Goal: Information Seeking & Learning: Learn about a topic

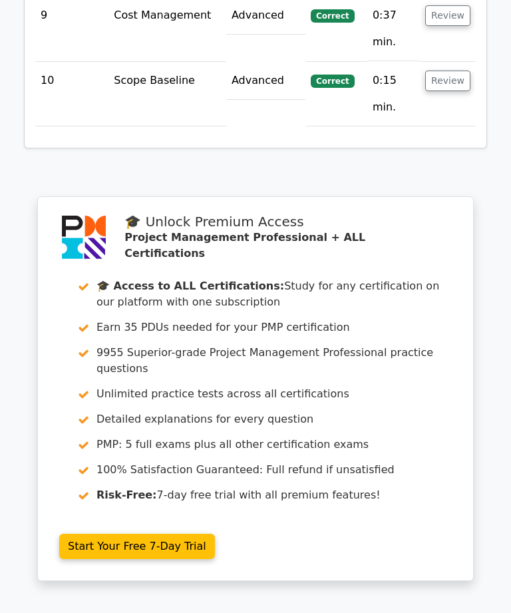
scroll to position [3257, 0]
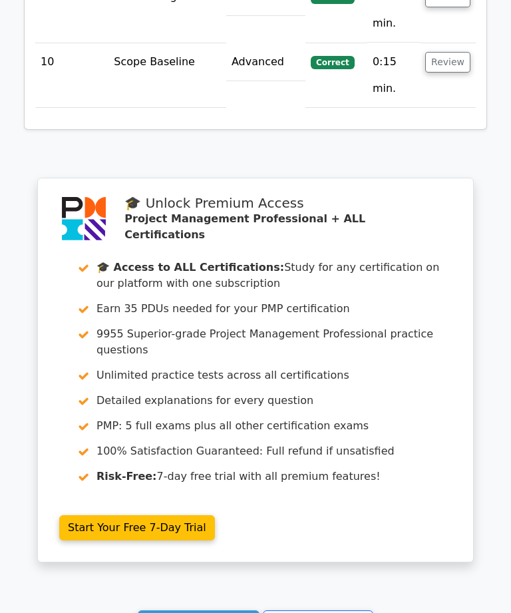
click at [241, 611] on link "Continue practicing" at bounding box center [199, 623] width 122 height 25
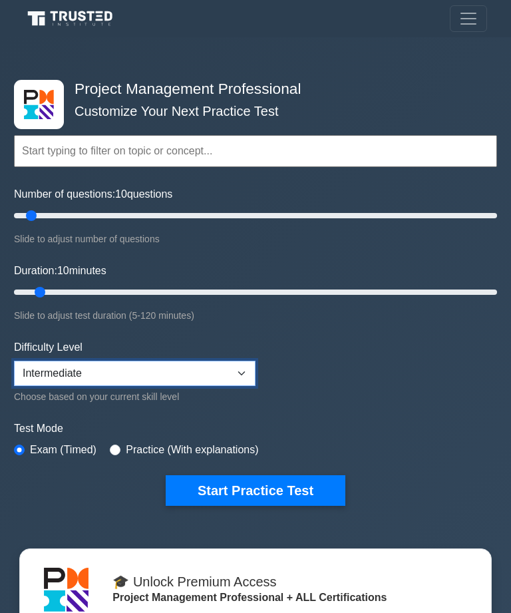
click at [33, 370] on select "Beginner Intermediate Expert" at bounding box center [134, 373] width 241 height 25
select select "expert"
click at [313, 492] on button "Start Practice Test" at bounding box center [256, 490] width 180 height 31
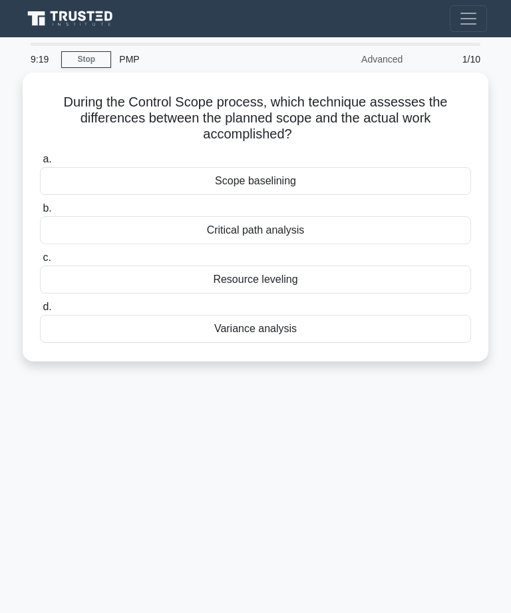
click at [373, 232] on div "Critical path analysis" at bounding box center [255, 230] width 431 height 28
click at [40, 213] on input "b. Critical path analysis" at bounding box center [40, 208] width 0 height 9
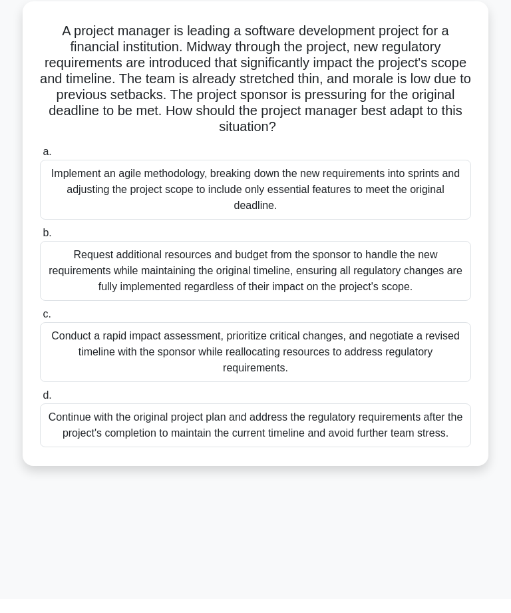
scroll to position [57, 0]
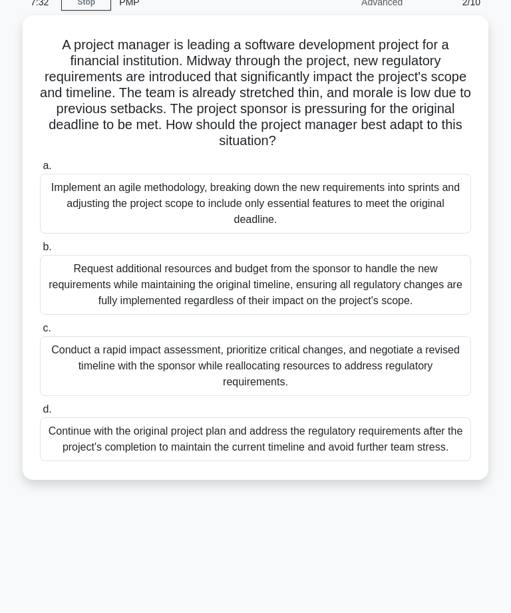
click at [400, 292] on div "Request additional resources and budget from the sponsor to handle the new requ…" at bounding box center [255, 285] width 431 height 60
click at [40, 252] on input "b. Request additional resources and budget from the sponsor to handle the new r…" at bounding box center [40, 247] width 0 height 9
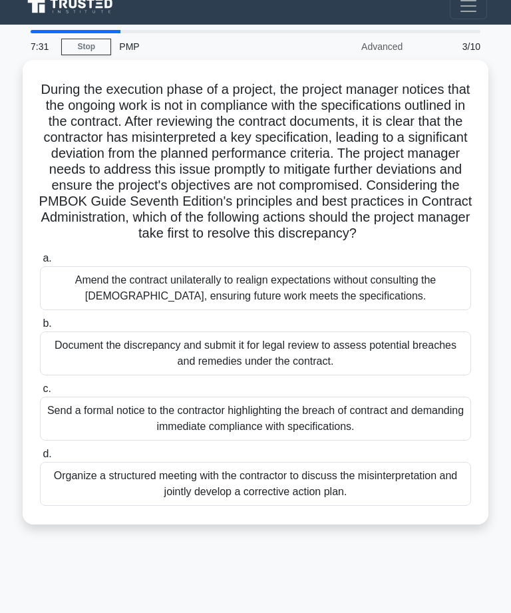
scroll to position [0, 0]
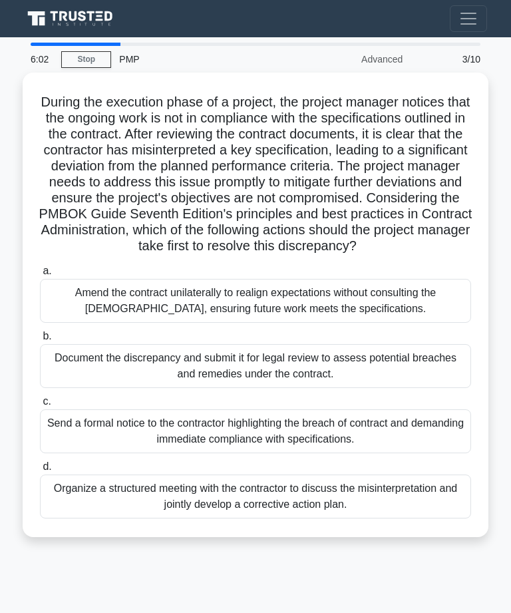
click at [385, 518] on div "Organize a structured meeting with the contractor to discuss the misinterpretat…" at bounding box center [255, 496] width 431 height 44
click at [40, 471] on input "d. Organize a structured meeting with the contractor to discuss the misinterpre…" at bounding box center [40, 466] width 0 height 9
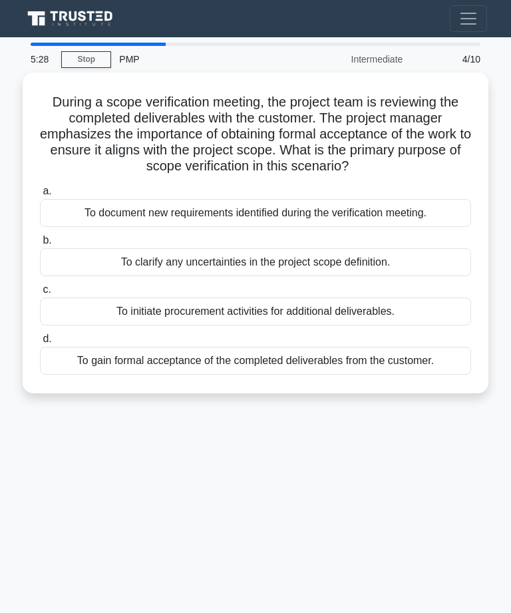
click at [425, 273] on div "To clarify any uncertainties in the project scope definition." at bounding box center [255, 262] width 431 height 28
click at [40, 245] on input "b. To clarify any uncertainties in the project scope definition." at bounding box center [40, 240] width 0 height 9
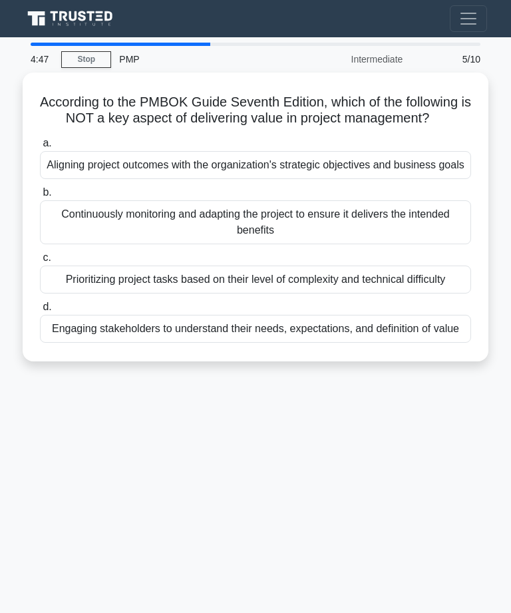
click at [410, 179] on div "Aligning project outcomes with the organization's strategic objectives and busi…" at bounding box center [255, 165] width 431 height 28
click at [40, 148] on input "a. Aligning project outcomes with the organization's strategic objectives and b…" at bounding box center [40, 143] width 0 height 9
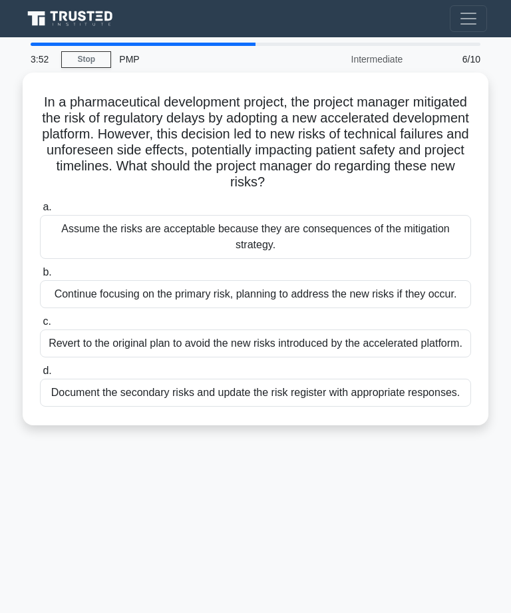
click at [439, 355] on div "Revert to the original plan to avoid the new risks introduced by the accelerate…" at bounding box center [255, 343] width 431 height 28
click at [40, 326] on input "c. Revert to the original plan to avoid the new risks introduced by the acceler…" at bounding box center [40, 321] width 0 height 9
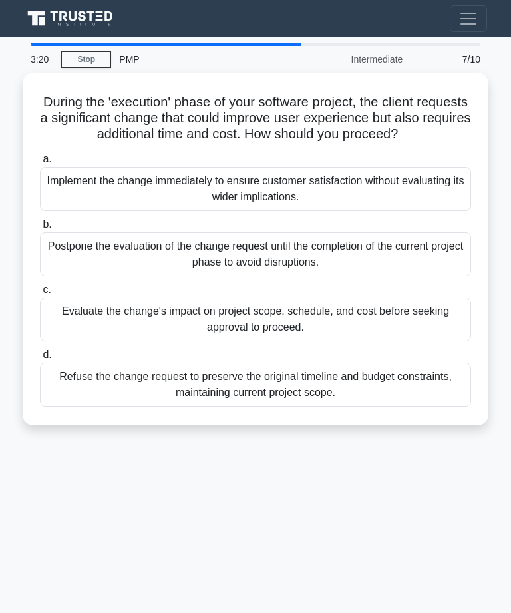
click at [424, 337] on div "Evaluate the change's impact on project scope, schedule, and cost before seekin…" at bounding box center [255, 319] width 431 height 44
click at [40, 294] on input "c. Evaluate the change's impact on project scope, schedule, and cost before see…" at bounding box center [40, 289] width 0 height 9
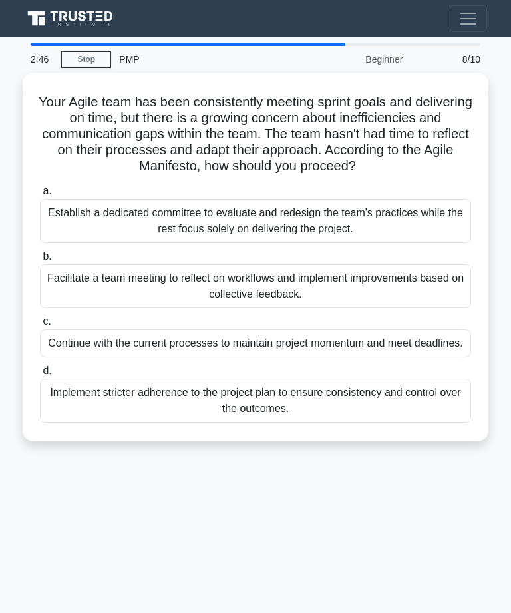
click at [365, 296] on div "Facilitate a team meeting to reflect on workflows and implement improvements ba…" at bounding box center [255, 286] width 431 height 44
click at [40, 261] on input "b. Facilitate a team meeting to reflect on workflows and implement improvements…" at bounding box center [40, 256] width 0 height 9
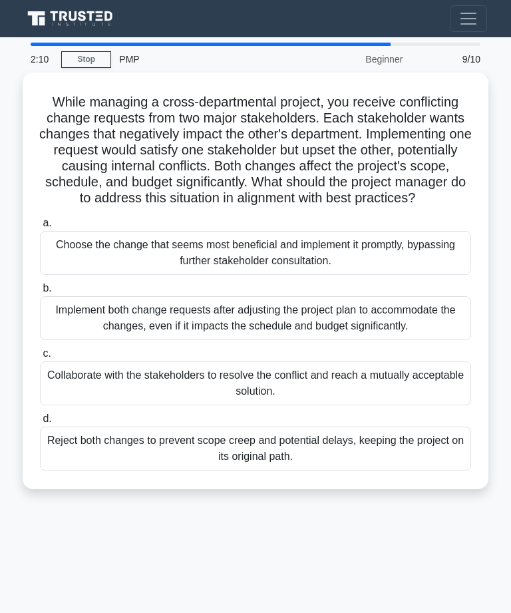
click at [429, 405] on div "Collaborate with the stakeholders to resolve the conflict and reach a mutually …" at bounding box center [255, 383] width 431 height 44
click at [40, 358] on input "c. Collaborate with the stakeholders to resolve the conflict and reach a mutual…" at bounding box center [40, 353] width 0 height 9
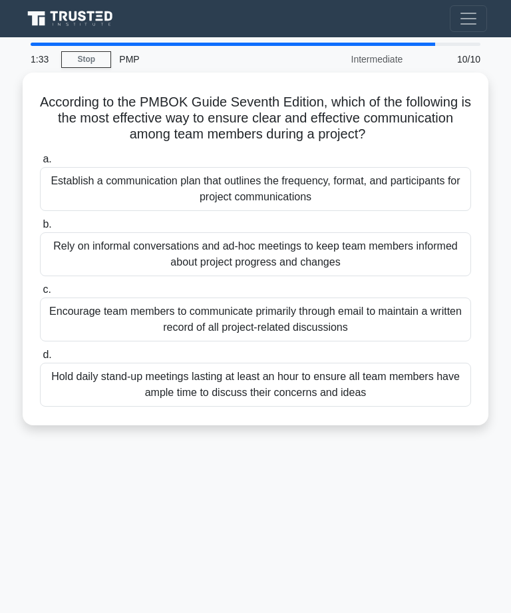
click at [415, 179] on div "Establish a communication plan that outlines the frequency, format, and partici…" at bounding box center [255, 189] width 431 height 44
click at [40, 164] on input "a. Establish a communication plan that outlines the frequency, format, and part…" at bounding box center [40, 159] width 0 height 9
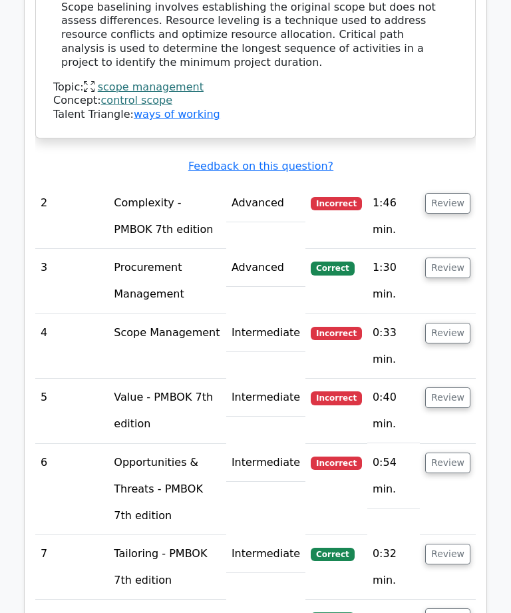
scroll to position [1750, 0]
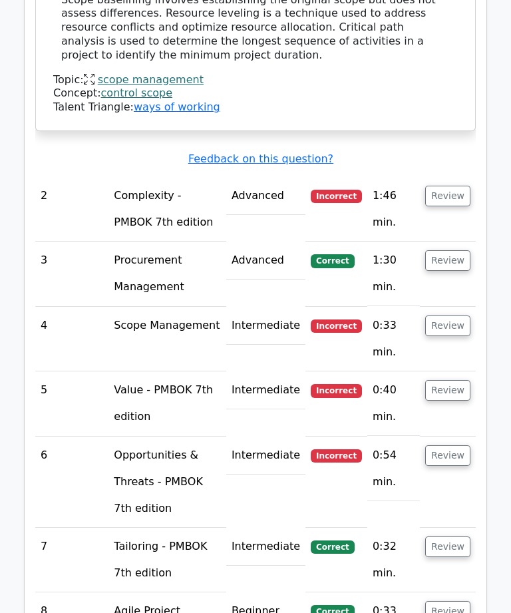
click at [206, 177] on td "Complexity - PMBOK 7th edition" at bounding box center [167, 209] width 118 height 65
click at [448, 186] on button "Review" at bounding box center [447, 196] width 45 height 21
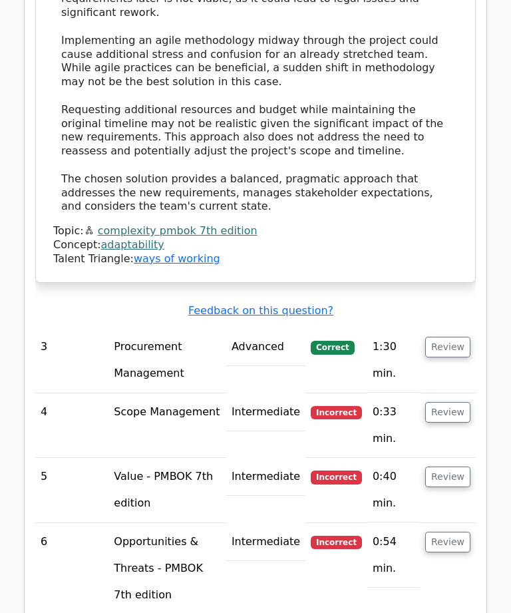
scroll to position [2839, 0]
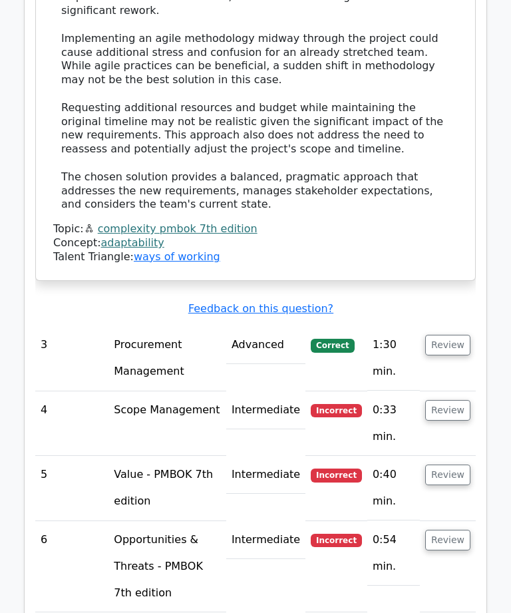
click at [457, 400] on button "Review" at bounding box center [447, 410] width 45 height 21
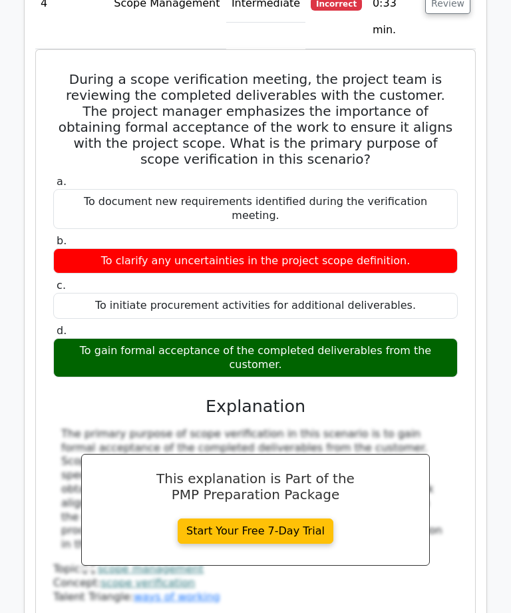
scroll to position [3246, 0]
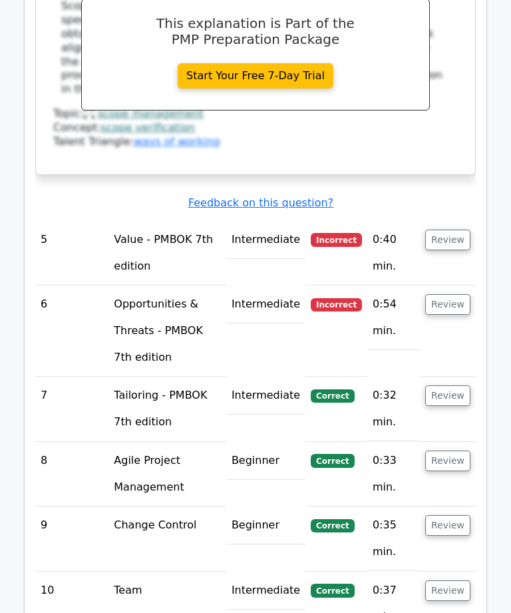
click at [458, 230] on button "Review" at bounding box center [447, 240] width 45 height 21
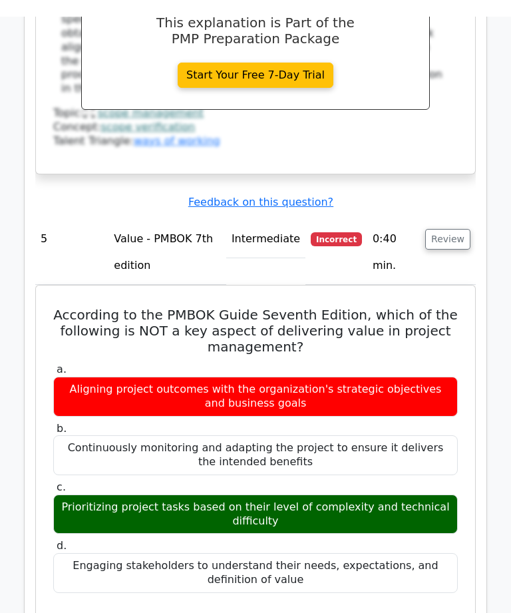
scroll to position [3700, 0]
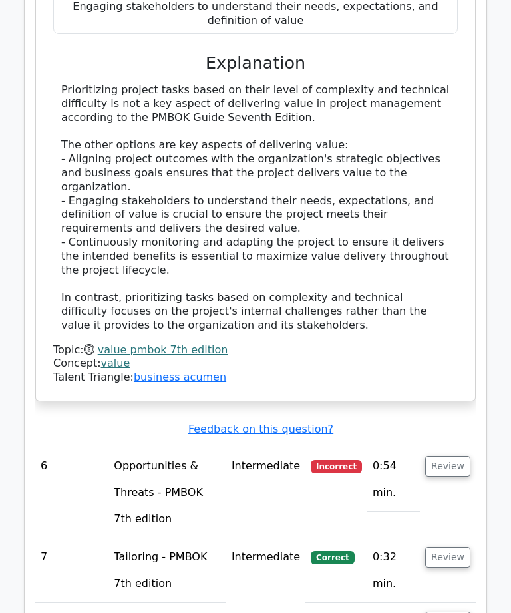
click at [462, 456] on button "Review" at bounding box center [447, 466] width 45 height 21
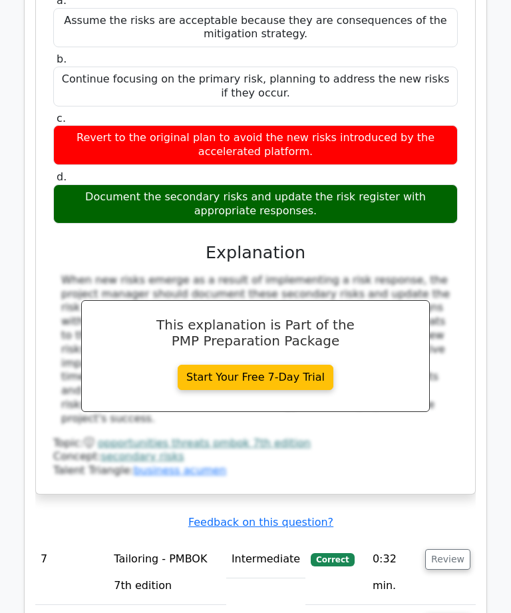
scroll to position [4943, 0]
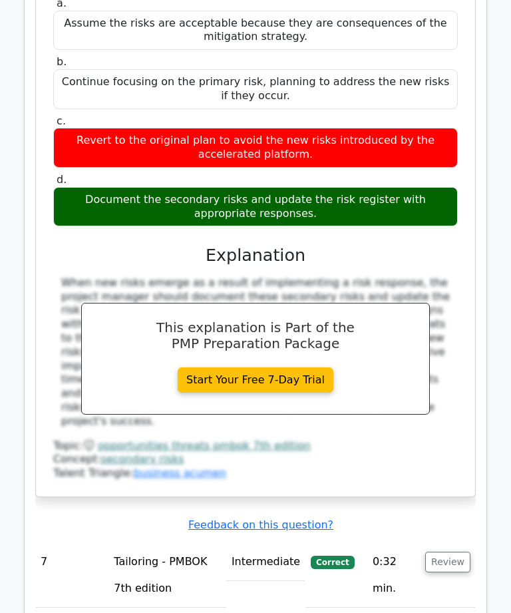
click at [309, 368] on link "Start Your Free 7-Day Trial" at bounding box center [256, 380] width 156 height 25
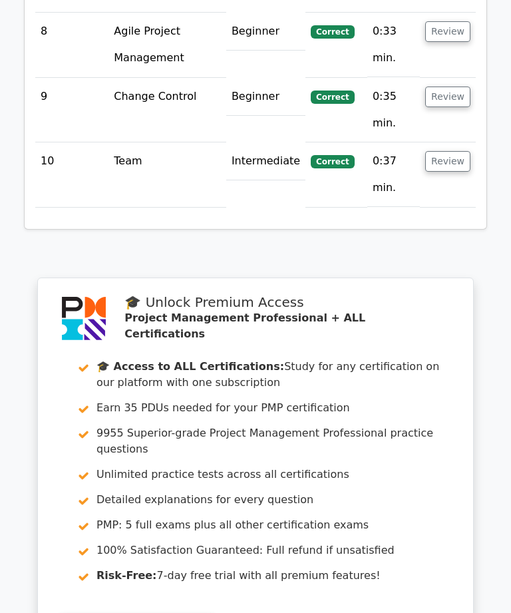
scroll to position [5538, 0]
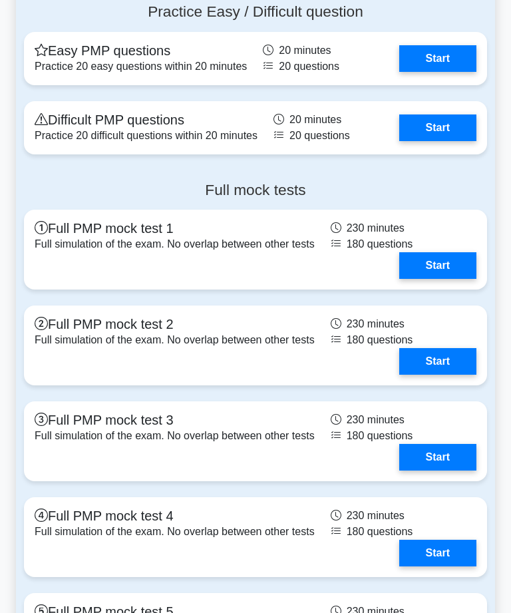
scroll to position [4616, 0]
click at [430, 141] on link "Start" at bounding box center [437, 127] width 77 height 27
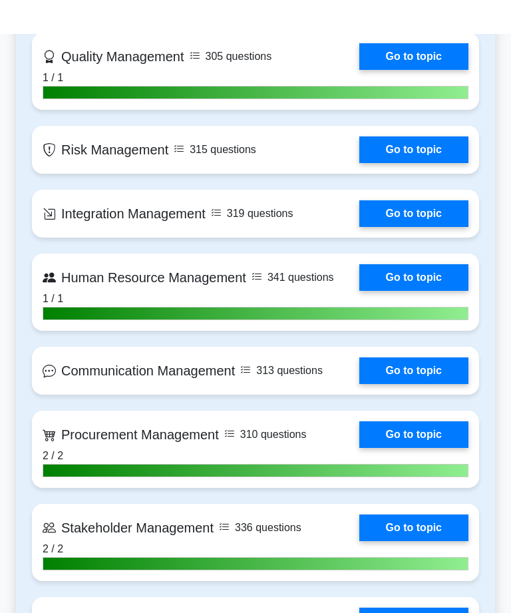
scroll to position [1285, 0]
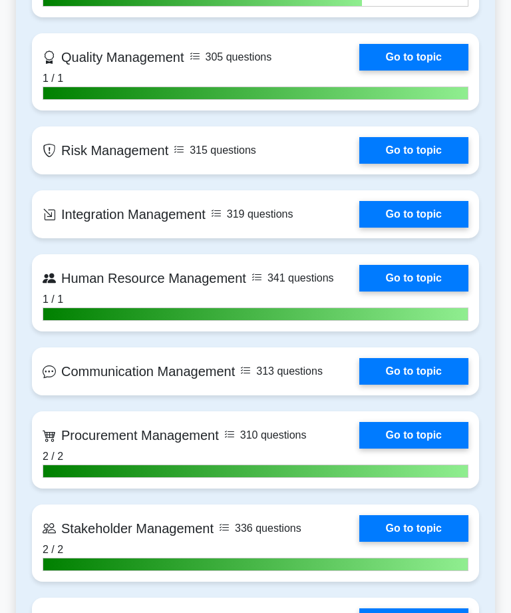
click at [441, 291] on link "Go to topic" at bounding box center [413, 278] width 109 height 27
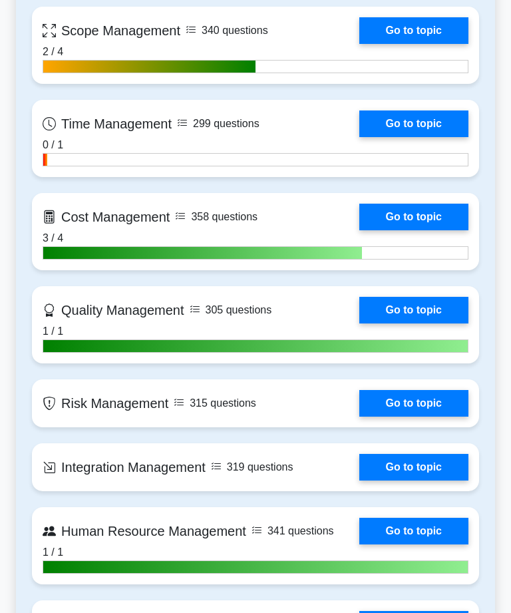
scroll to position [1032, 0]
click at [439, 230] on link "Go to topic" at bounding box center [413, 217] width 109 height 27
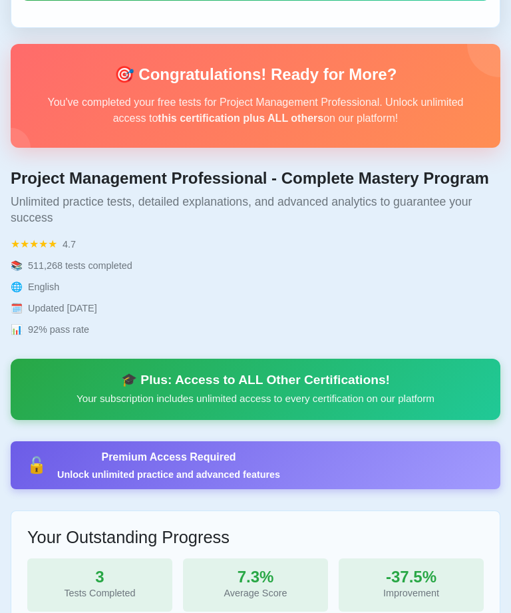
scroll to position [493, 0]
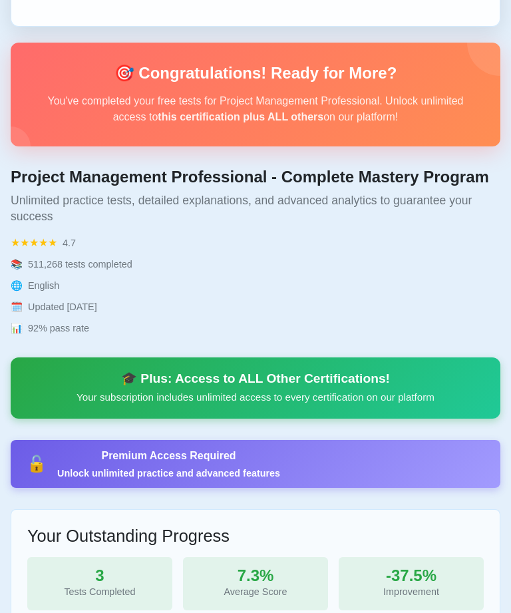
click at [391, 480] on div "🔓 Premium Access Required Unlock unlimited practice and advanced features" at bounding box center [256, 464] width 458 height 32
click at [328, 480] on div "🔓 Premium Access Required Unlock unlimited practice and advanced features" at bounding box center [256, 464] width 458 height 32
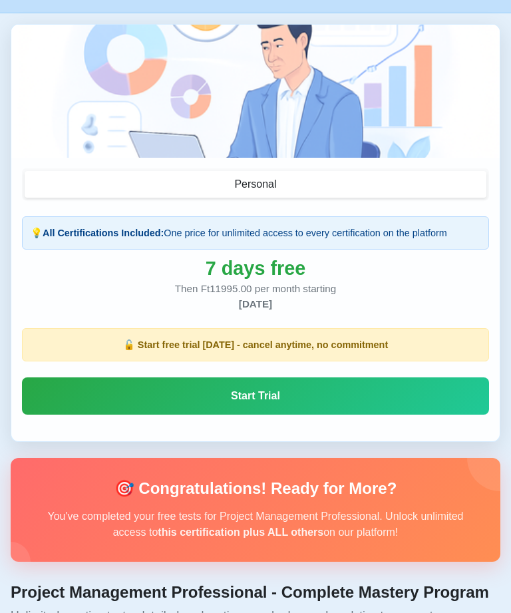
scroll to position [0, 0]
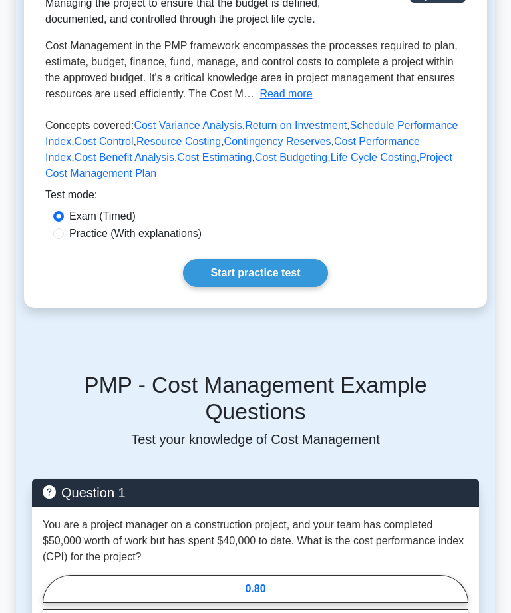
scroll to position [247, 0]
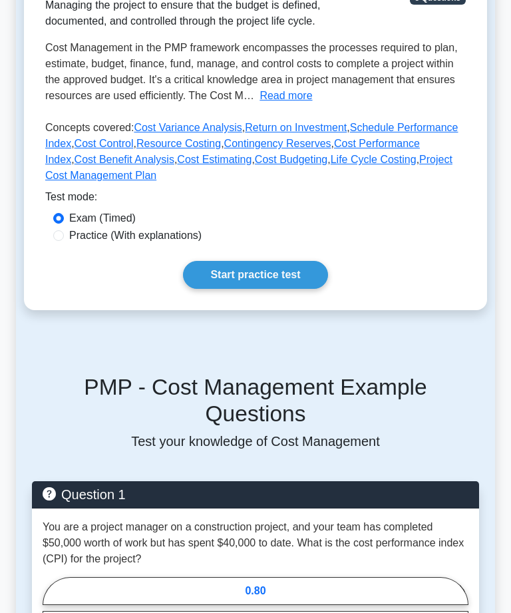
click at [291, 289] on link "Start practice test" at bounding box center [255, 275] width 144 height 28
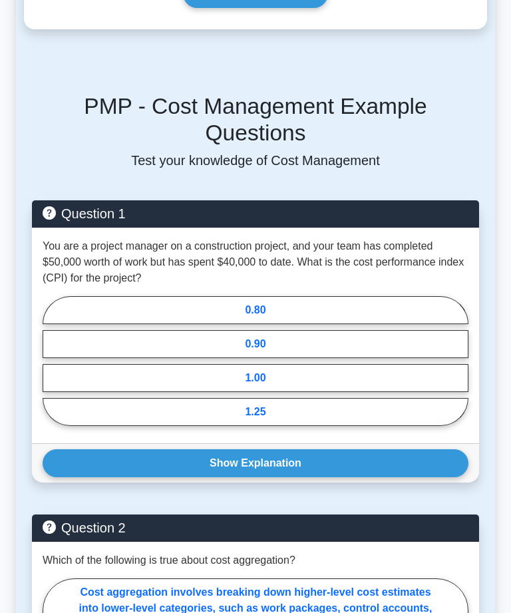
scroll to position [522, 0]
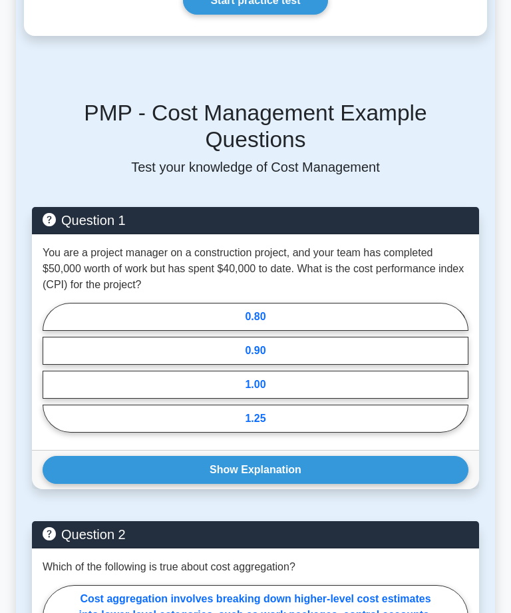
click at [96, 432] on label "1.25" at bounding box center [256, 418] width 426 height 28
click at [51, 375] on input "1.25" at bounding box center [47, 371] width 9 height 9
radio input "true"
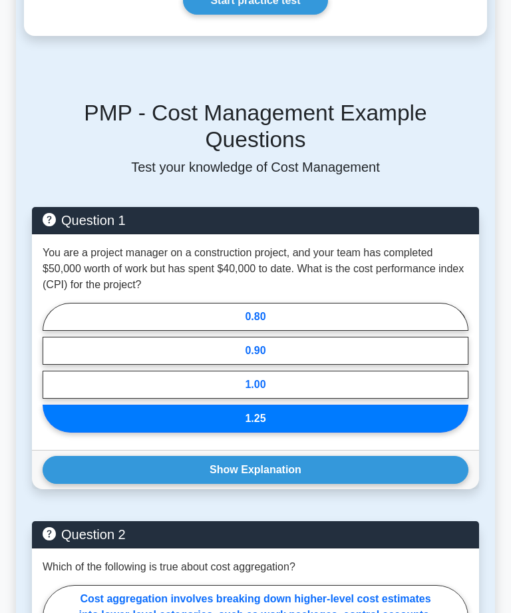
click at [119, 484] on button "Show Explanation" at bounding box center [256, 470] width 426 height 28
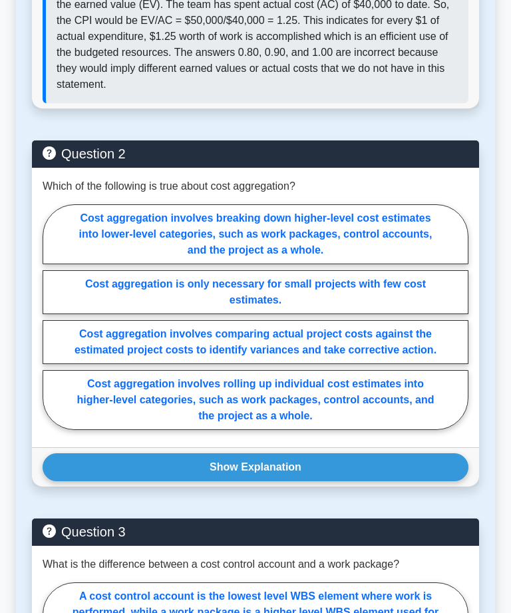
scroll to position [1094, 0]
click at [71, 264] on label "Cost aggregation involves breaking down higher-level cost estimates into lower-…" at bounding box center [256, 234] width 426 height 60
click at [51, 316] on input "Cost aggregation involves breaking down higher-level cost estimates into lower-…" at bounding box center [47, 320] width 9 height 9
radio input "true"
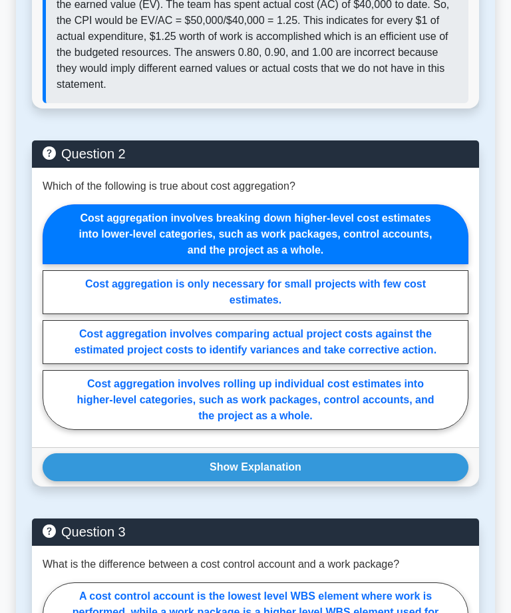
click at [108, 481] on button "Show Explanation" at bounding box center [256, 467] width 426 height 28
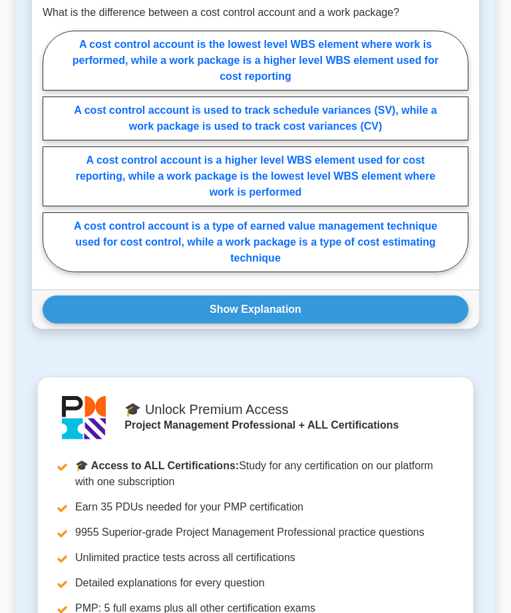
scroll to position [1885, 0]
click at [423, 272] on label "A cost control account is a type of earned value management technique used for …" at bounding box center [256, 242] width 426 height 60
click at [51, 159] on input "A cost control account is a type of earned value management technique used for …" at bounding box center [47, 154] width 9 height 9
radio input "true"
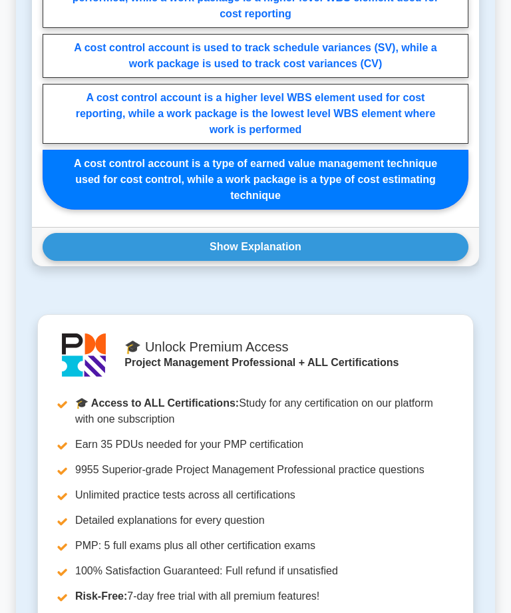
scroll to position [1948, 0]
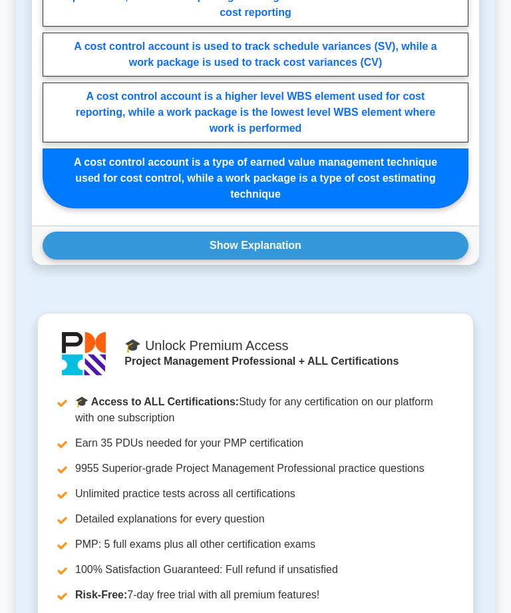
click at [398, 209] on label "A cost control account is a type of earned value management technique used for …" at bounding box center [256, 179] width 426 height 60
click at [51, 96] on input "A cost control account is a type of earned value management technique used for …" at bounding box center [47, 91] width 9 height 9
click at [395, 260] on button "Show Explanation" at bounding box center [256, 246] width 426 height 28
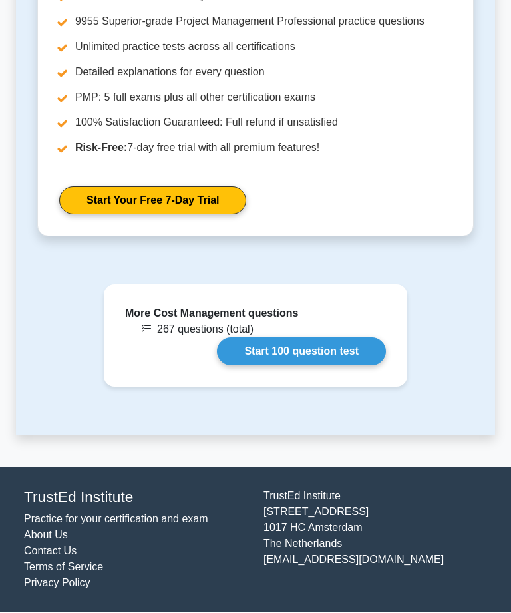
scroll to position [2734, 0]
click at [349, 366] on link "Start 100 question test" at bounding box center [301, 352] width 169 height 28
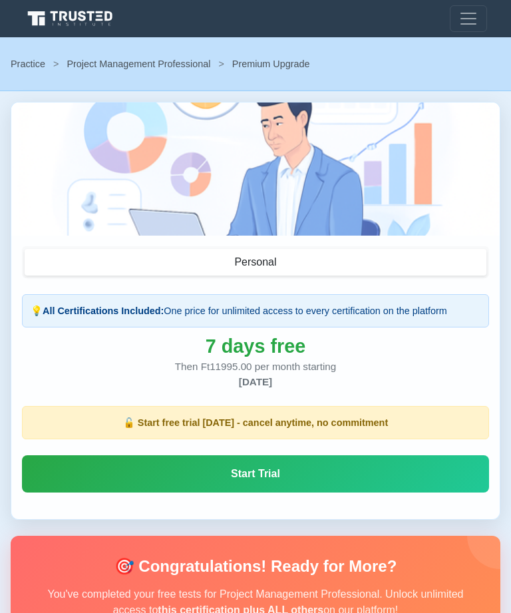
click at [65, 23] on icon at bounding box center [72, 18] width 96 height 19
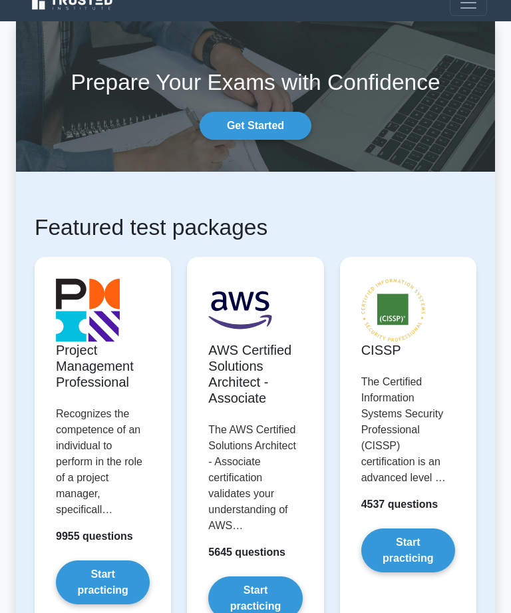
scroll to position [16, 0]
click at [284, 125] on link "Get Started" at bounding box center [256, 126] width 112 height 28
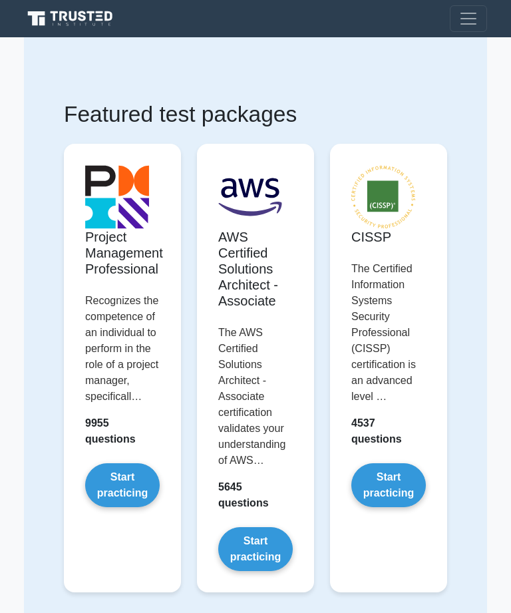
click at [132, 507] on link "Start practicing" at bounding box center [122, 485] width 75 height 44
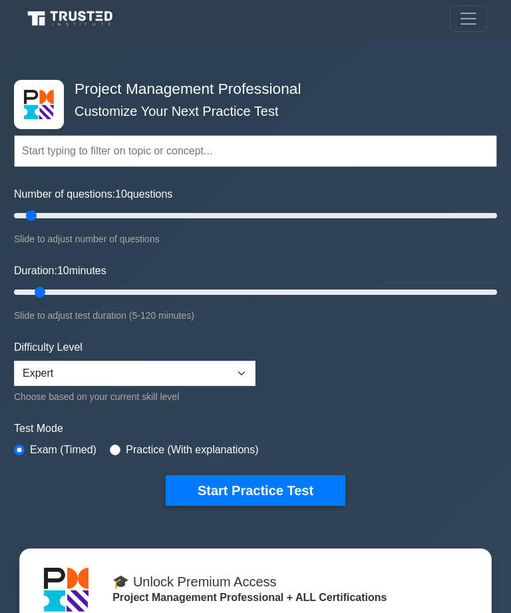
scroll to position [7, 0]
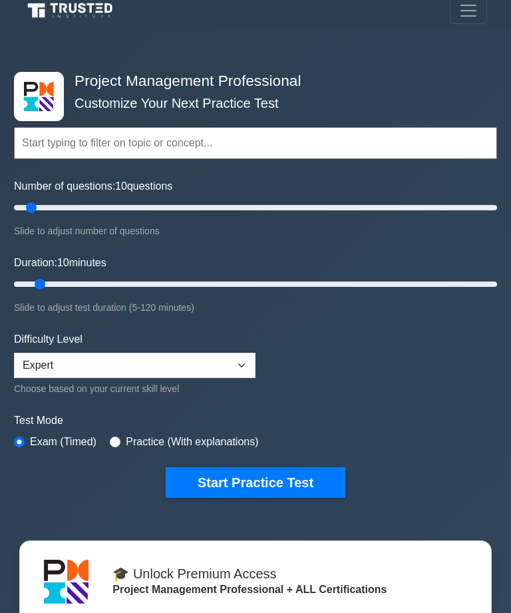
click at [315, 483] on button "Start Practice Test" at bounding box center [256, 483] width 180 height 31
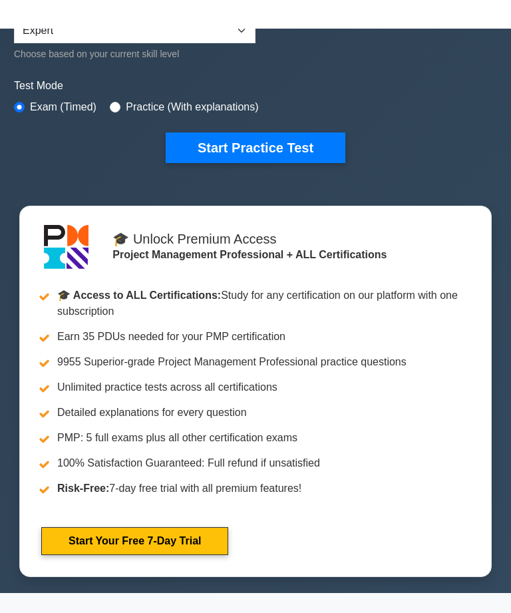
scroll to position [342, 0]
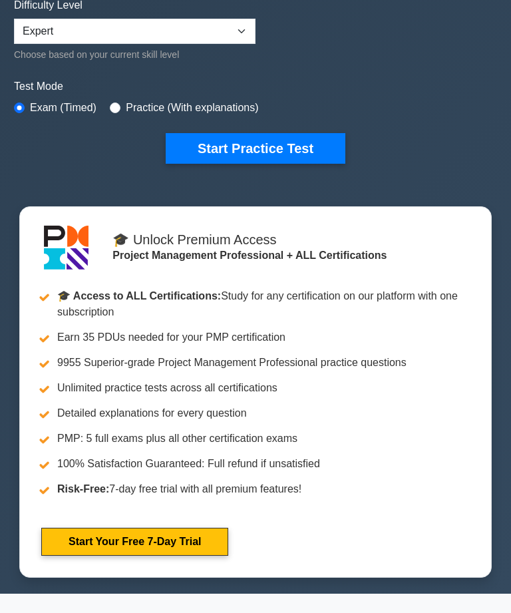
click at [319, 147] on button "Start Practice Test" at bounding box center [256, 148] width 180 height 31
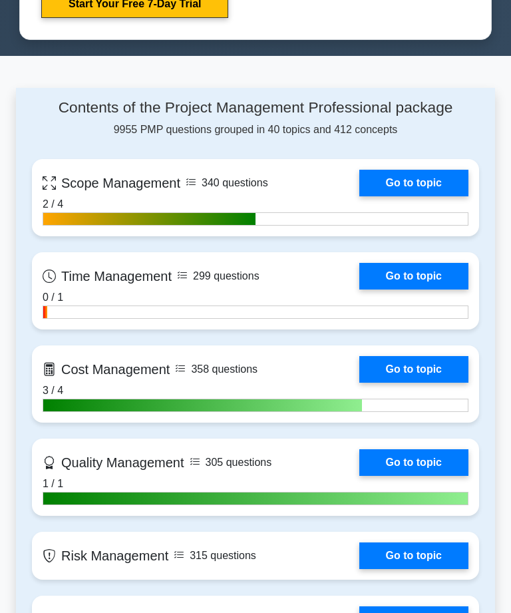
scroll to position [885, 0]
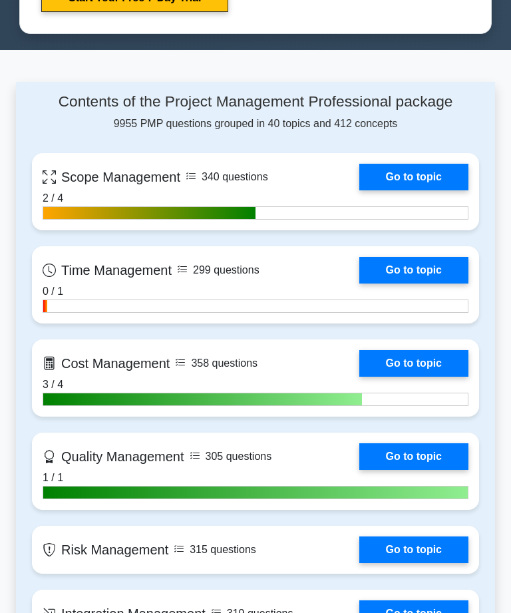
click at [428, 190] on link "Go to topic" at bounding box center [413, 177] width 109 height 27
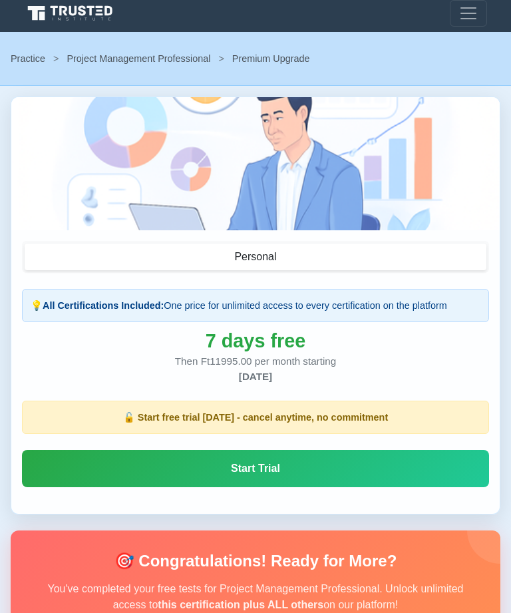
scroll to position [8, 0]
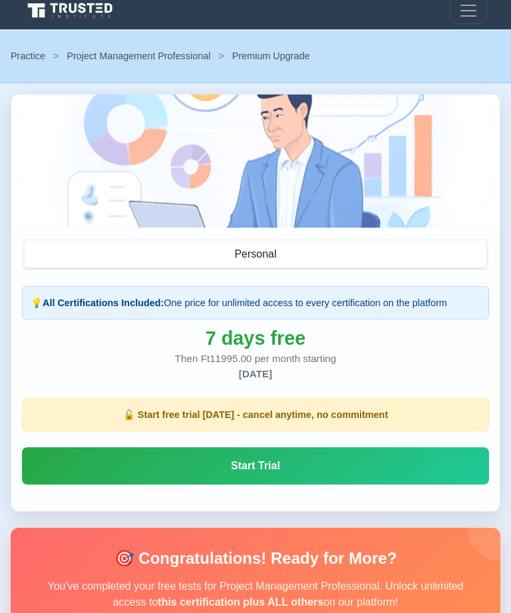
click at [475, 8] on span "Toggle navigation" at bounding box center [468, 11] width 20 height 20
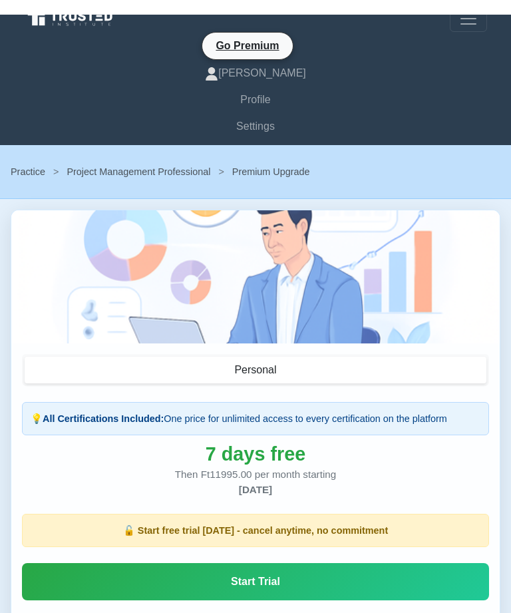
scroll to position [0, 0]
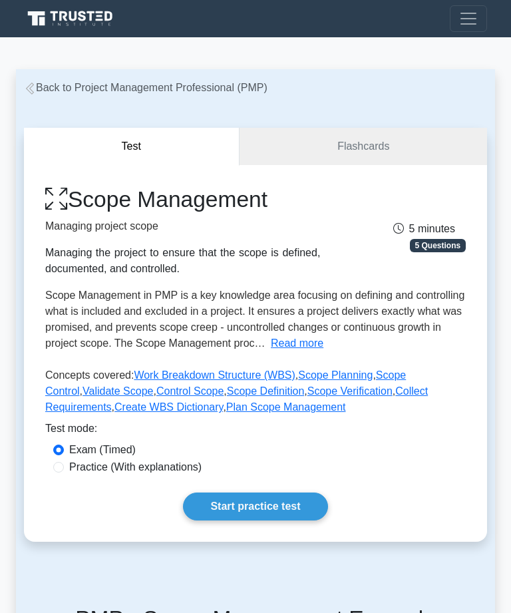
click at [303, 520] on link "Start practice test" at bounding box center [255, 506] width 144 height 28
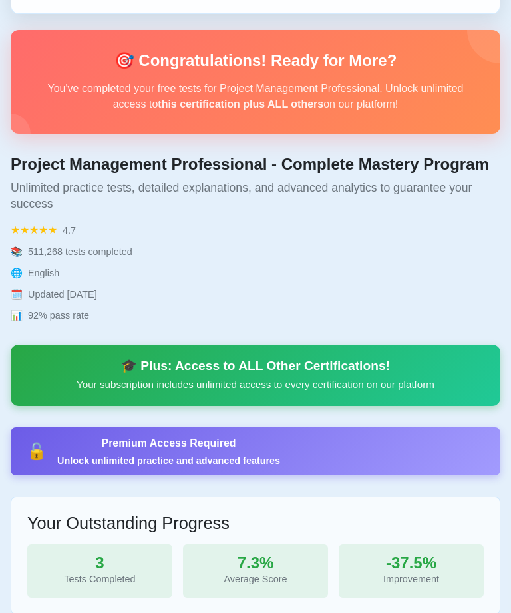
scroll to position [512, 0]
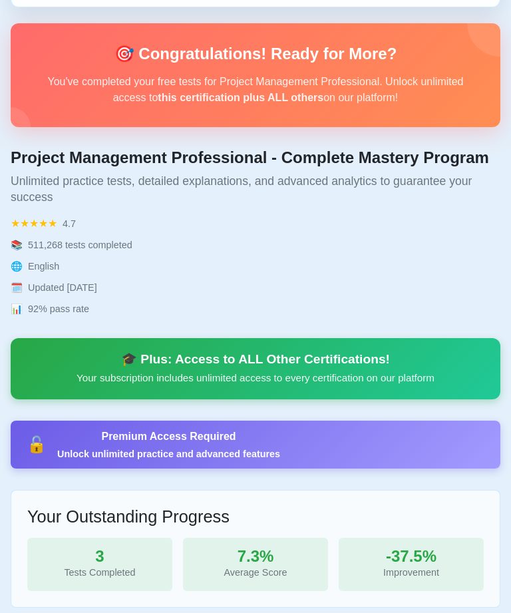
click at [311, 461] on div "🔓 Premium Access Required Unlock unlimited practice and advanced features" at bounding box center [256, 445] width 458 height 32
click at [280, 461] on div "Premium Access Required Unlock unlimited practice and advanced features" at bounding box center [168, 445] width 223 height 32
click at [324, 461] on div "🔓 Premium Access Required Unlock unlimited practice and advanced features" at bounding box center [256, 445] width 458 height 32
click at [328, 461] on div "🔓 Premium Access Required Unlock unlimited practice and advanced features" at bounding box center [256, 445] width 458 height 32
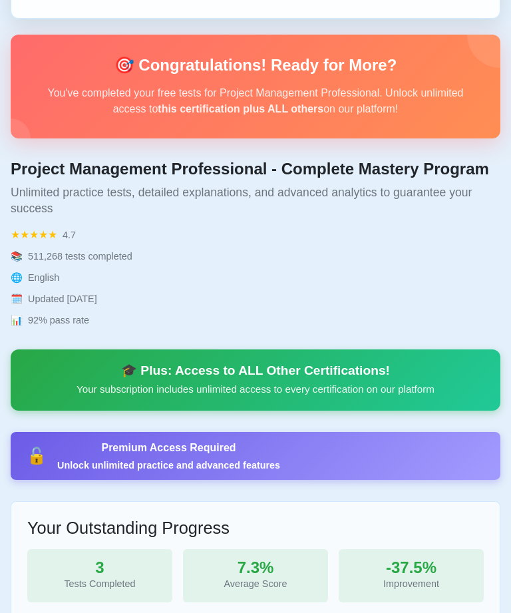
scroll to position [486, 0]
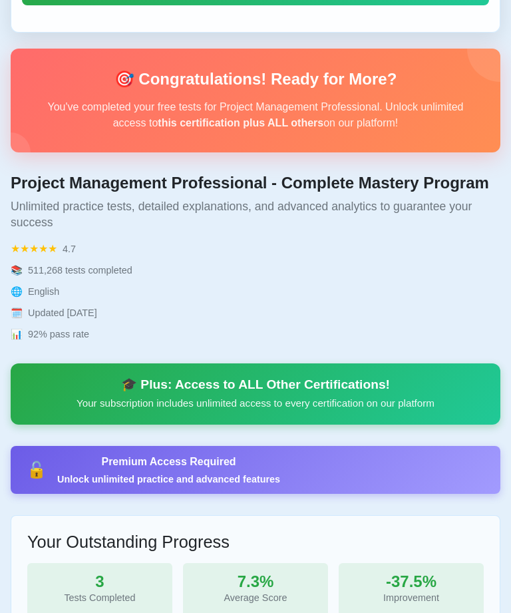
click at [327, 393] on div "🎓 Plus: Access to ALL Other Certifications!" at bounding box center [256, 385] width 458 height 16
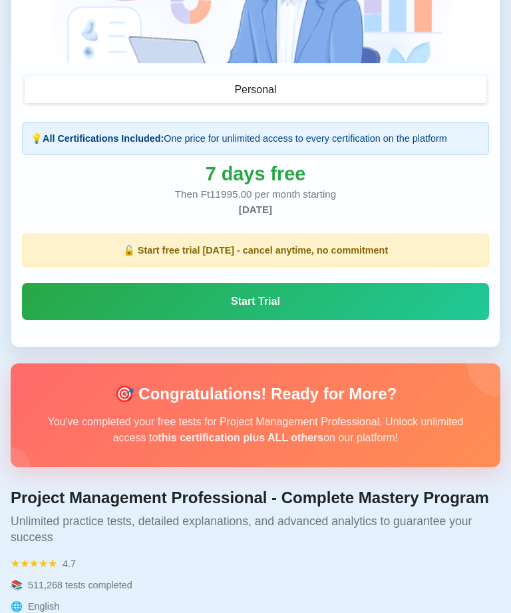
scroll to position [0, 0]
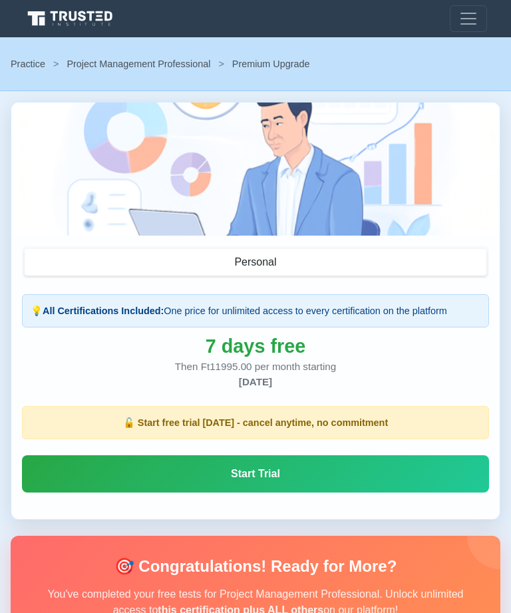
click at [88, 14] on icon at bounding box center [72, 18] width 96 height 19
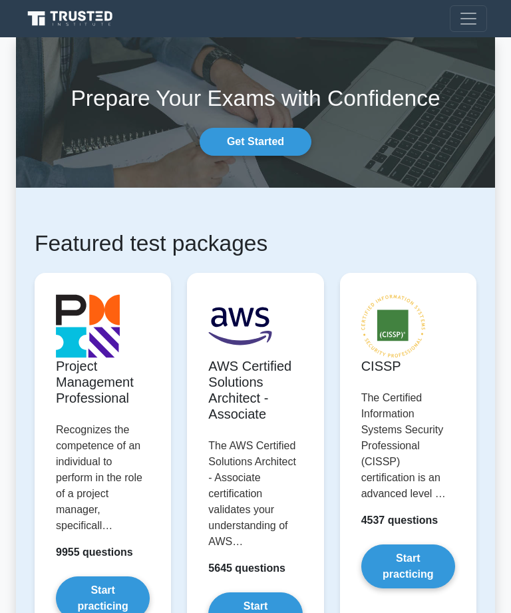
click at [279, 144] on link "Get Started" at bounding box center [256, 142] width 112 height 28
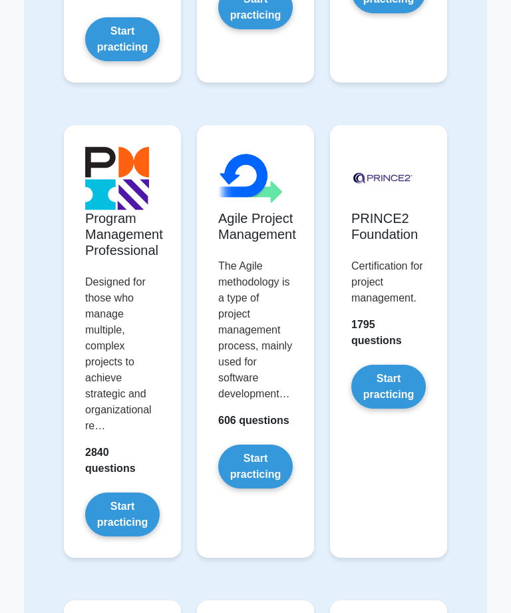
scroll to position [970, 0]
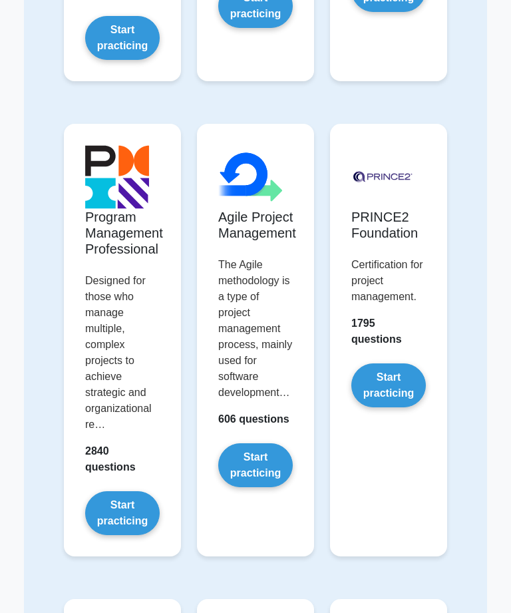
click at [132, 535] on link "Start practicing" at bounding box center [122, 513] width 75 height 44
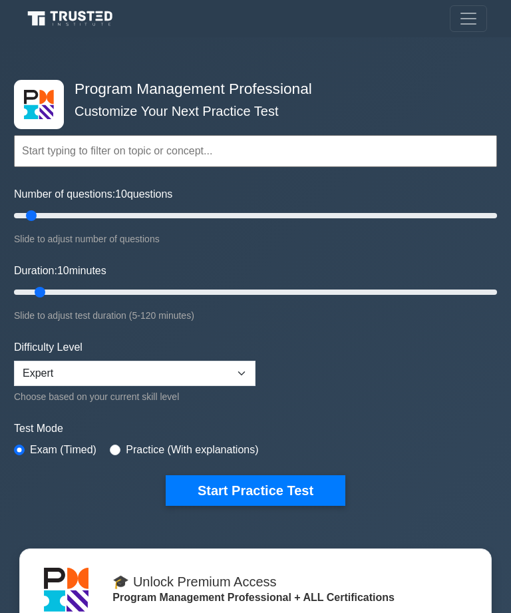
click at [315, 488] on button "Start Practice Test" at bounding box center [256, 490] width 180 height 31
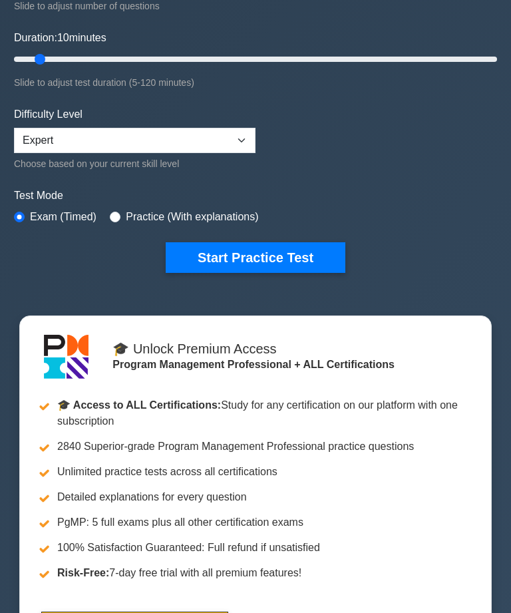
scroll to position [225, 0]
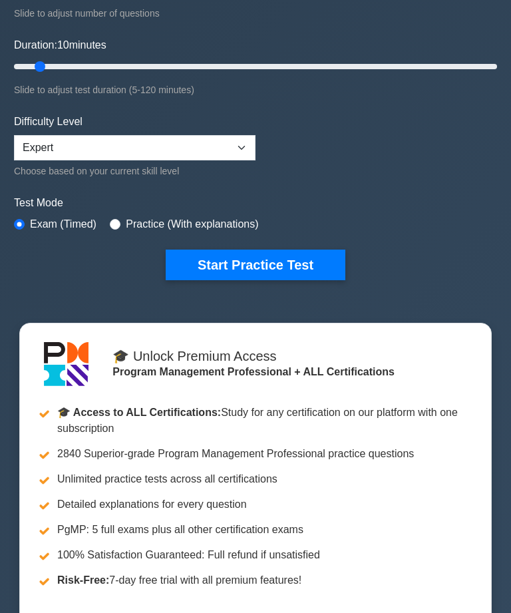
click at [326, 262] on button "Start Practice Test" at bounding box center [256, 265] width 180 height 31
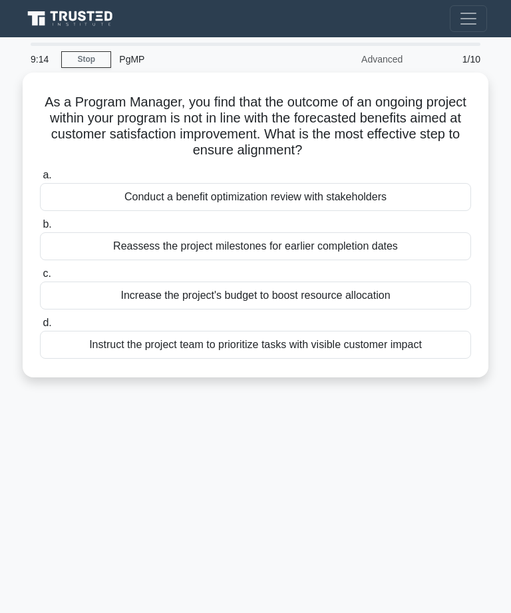
click at [389, 194] on div "Conduct a benefit optimization review with stakeholders" at bounding box center [255, 197] width 431 height 28
click at [40, 180] on input "a. Conduct a benefit optimization review with stakeholders" at bounding box center [40, 175] width 0 height 9
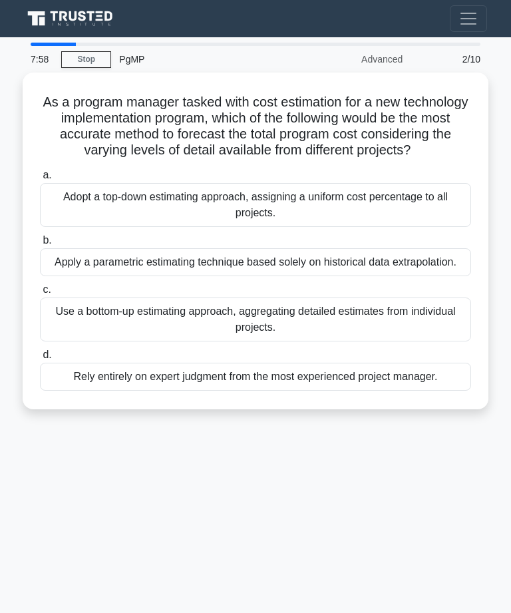
click at [421, 212] on div "Adopt a top-down estimating approach, assigning a uniform cost percentage to al…" at bounding box center [255, 205] width 431 height 44
click at [40, 180] on input "a. Adopt a top-down estimating approach, assigning a uniform cost percentage to…" at bounding box center [40, 175] width 0 height 9
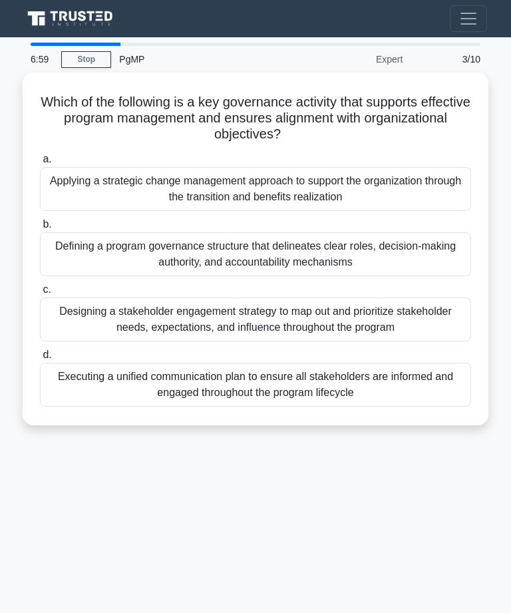
click at [416, 250] on div "Defining a program governance structure that delineates clear roles, decision-m…" at bounding box center [255, 254] width 431 height 44
click at [40, 229] on input "b. Defining a program governance structure that delineates clear roles, decisio…" at bounding box center [40, 224] width 0 height 9
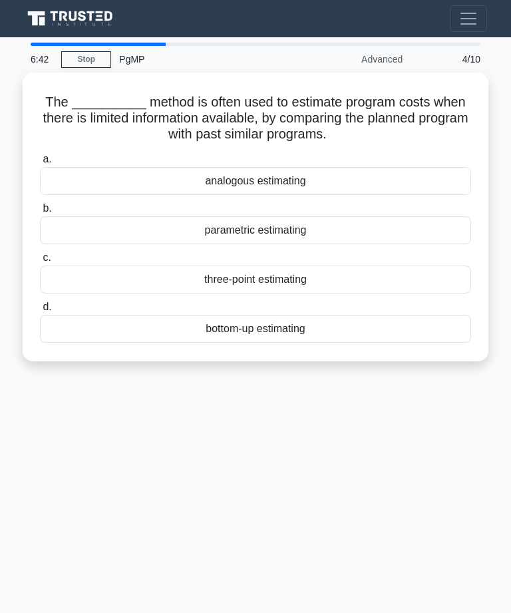
click at [406, 178] on div "analogous estimating" at bounding box center [255, 181] width 431 height 28
click at [40, 164] on input "a. analogous estimating" at bounding box center [40, 159] width 0 height 9
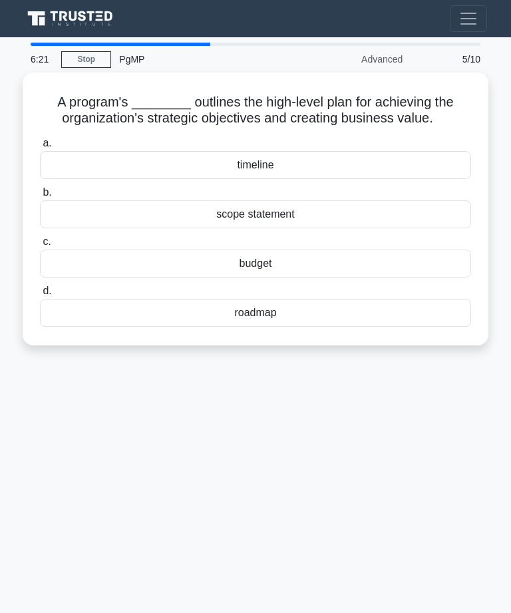
click at [416, 327] on div "roadmap" at bounding box center [255, 313] width 431 height 28
click at [40, 295] on input "d. roadmap" at bounding box center [40, 291] width 0 height 9
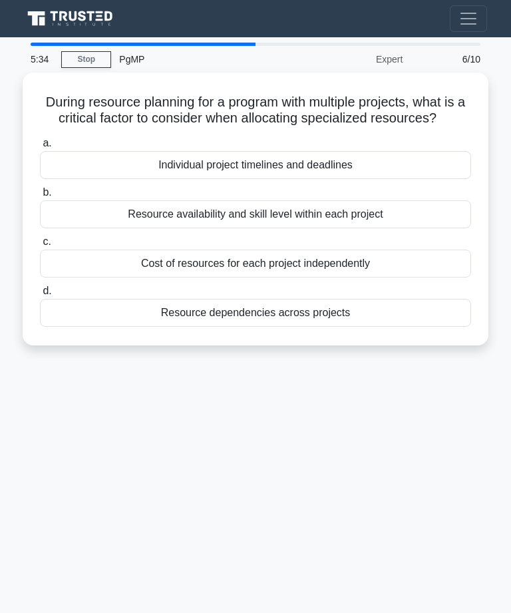
click at [404, 228] on div "Resource availability and skill level within each project" at bounding box center [255, 214] width 431 height 28
click at [40, 197] on input "b. Resource availability and skill level within each project" at bounding box center [40, 192] width 0 height 9
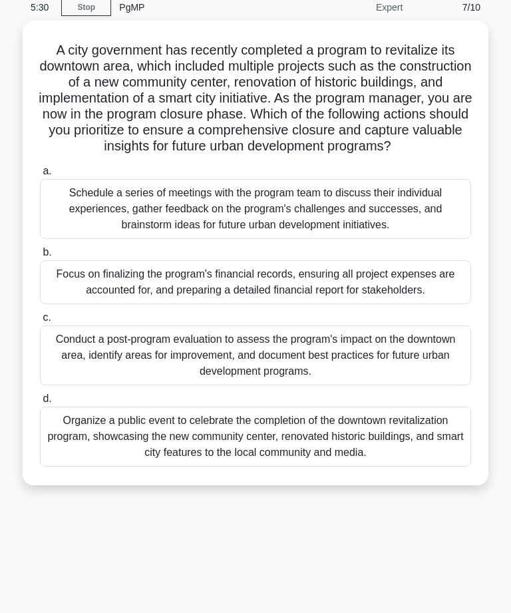
scroll to position [57, 0]
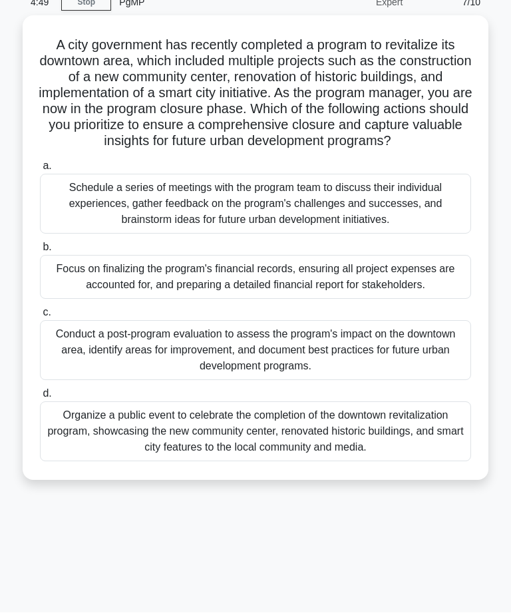
click at [401, 293] on div "Focus on finalizing the program's financial records, ensuring all project expen…" at bounding box center [255, 277] width 431 height 44
click at [40, 252] on input "b. Focus on finalizing the program's financial records, ensuring all project ex…" at bounding box center [40, 247] width 0 height 9
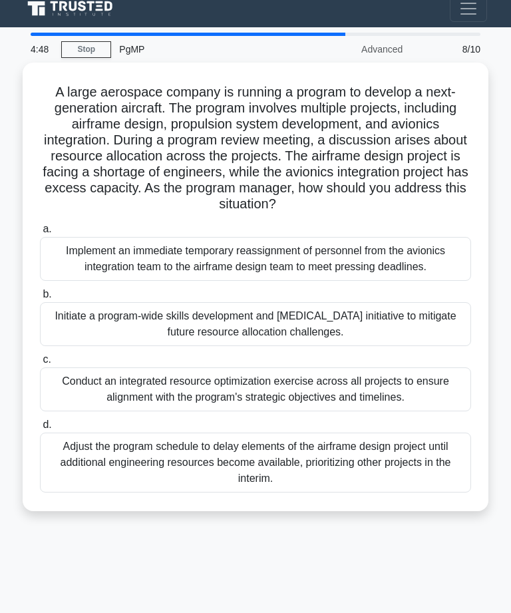
scroll to position [0, 0]
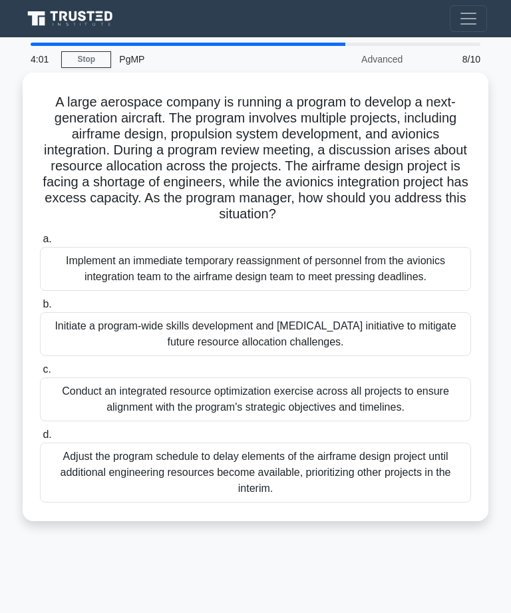
click at [427, 421] on div "Conduct an integrated resource optimization exercise across all projects to ens…" at bounding box center [255, 399] width 431 height 44
click at [40, 374] on input "c. Conduct an integrated resource optimization exercise across all projects to …" at bounding box center [40, 369] width 0 height 9
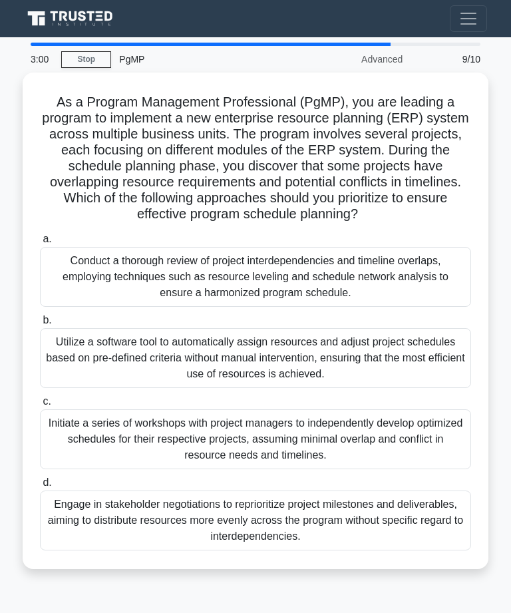
click at [407, 282] on div "Conduct a thorough review of project interdependencies and timeline overlaps, e…" at bounding box center [255, 277] width 431 height 60
click at [40, 243] on input "a. Conduct a thorough review of project interdependencies and timeline overlaps…" at bounding box center [40, 239] width 0 height 9
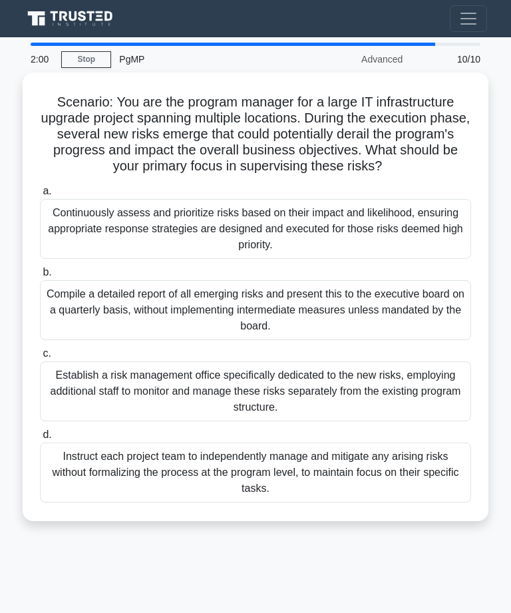
click at [421, 243] on div "Continuously assess and prioritize risks based on their impact and likelihood, …" at bounding box center [255, 229] width 431 height 60
click at [40, 196] on input "a. Continuously assess and prioritize risks based on their impact and likelihoo…" at bounding box center [40, 191] width 0 height 9
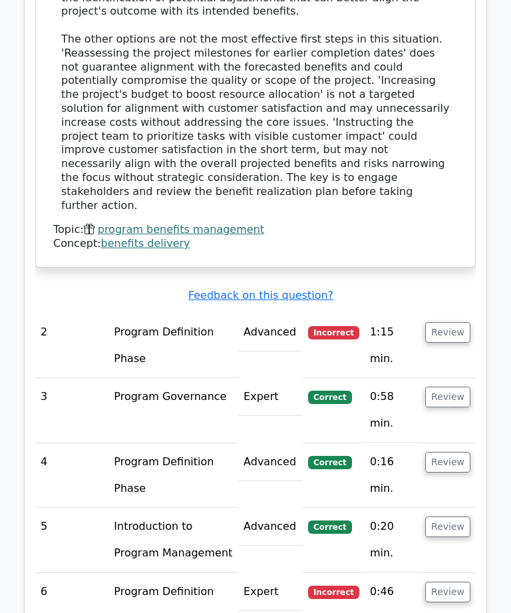
scroll to position [1686, 0]
click at [314, 289] on u "Feedback on this question?" at bounding box center [260, 295] width 145 height 13
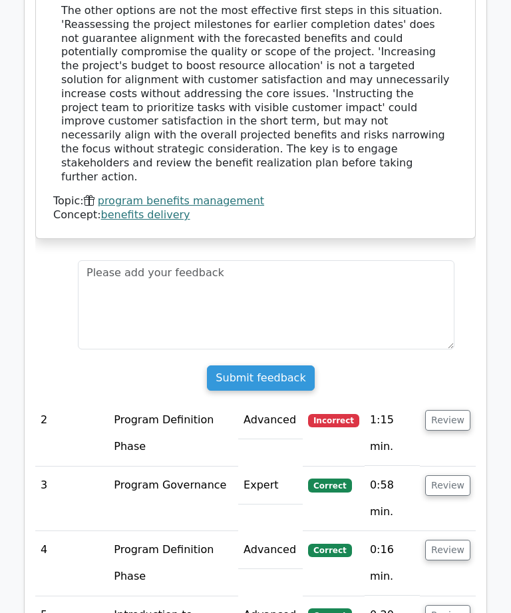
scroll to position [1719, 0]
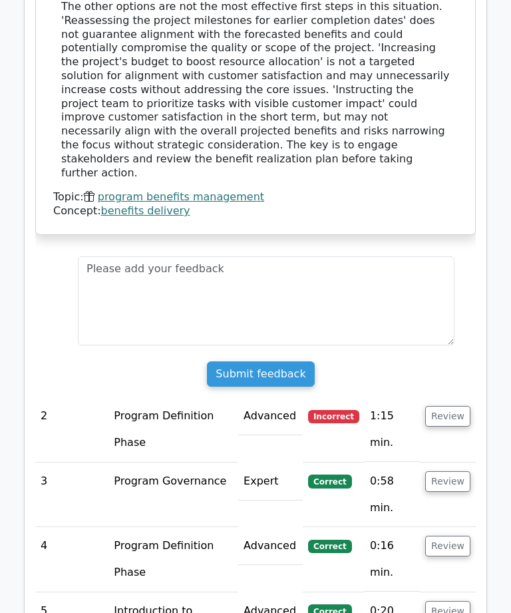
click at [456, 406] on button "Review" at bounding box center [447, 416] width 45 height 21
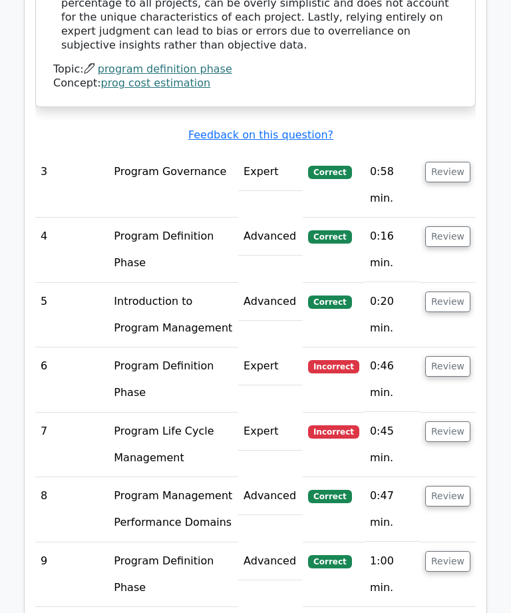
scroll to position [2737, 0]
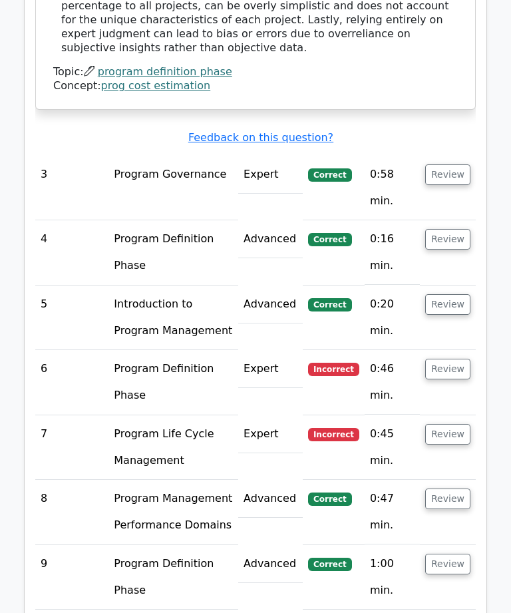
click at [456, 359] on button "Review" at bounding box center [447, 369] width 45 height 21
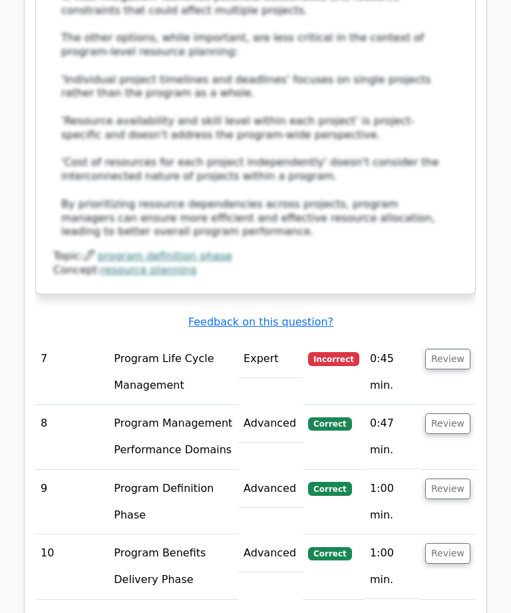
scroll to position [3644, 0]
click at [449, 349] on button "Review" at bounding box center [447, 359] width 45 height 21
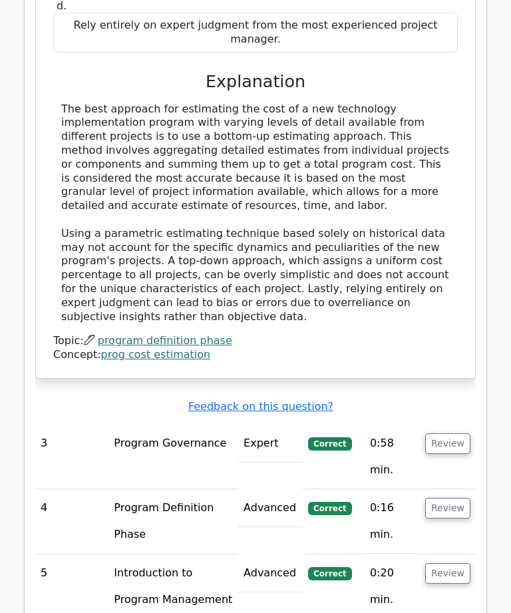
scroll to position [2467, 0]
